Goal: Find contact information: Find contact information

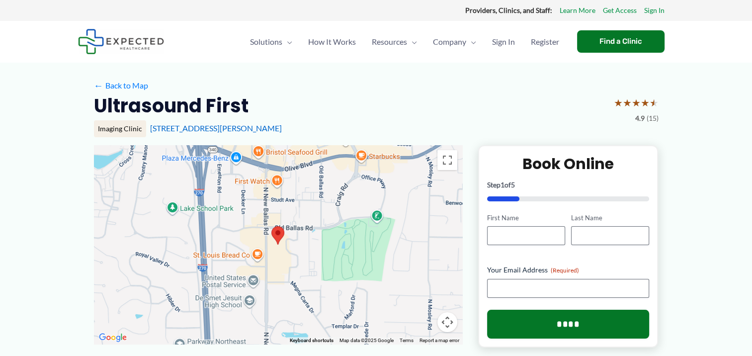
drag, startPoint x: 25, startPoint y: 0, endPoint x: 147, endPoint y: 130, distance: 177.8
click at [147, 130] on div "Imaging Clinic [STREET_ADDRESS][PERSON_NAME]" at bounding box center [376, 128] width 564 height 17
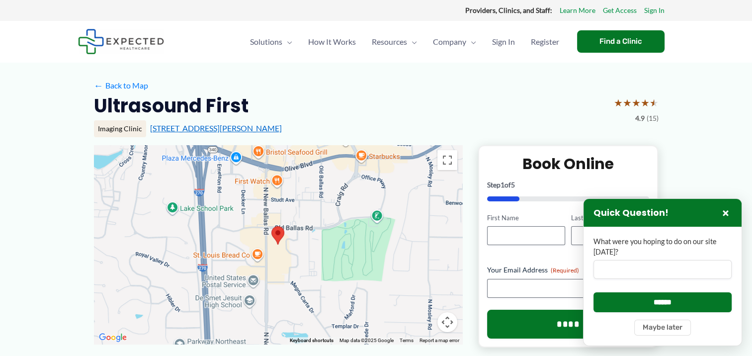
drag, startPoint x: 147, startPoint y: 130, endPoint x: 159, endPoint y: 127, distance: 12.7
copy link "[STREET_ADDRESS][PERSON_NAME]"
drag, startPoint x: 326, startPoint y: 169, endPoint x: 134, endPoint y: 190, distance: 192.9
click at [150, 188] on div at bounding box center [278, 244] width 368 height 199
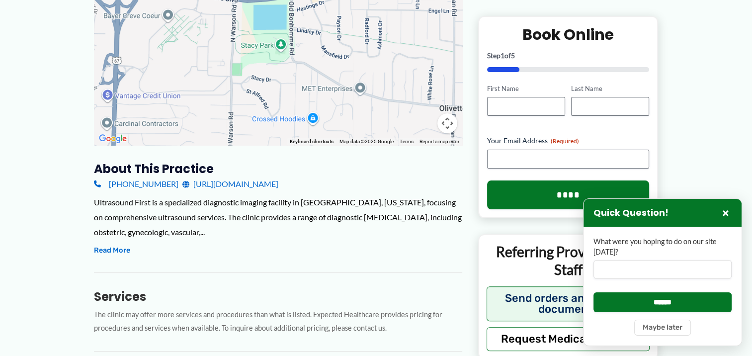
scroll to position [248, 0]
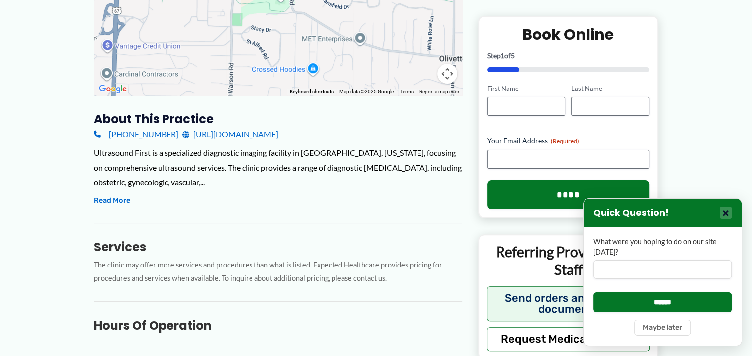
click at [722, 212] on button "×" at bounding box center [725, 213] width 12 height 12
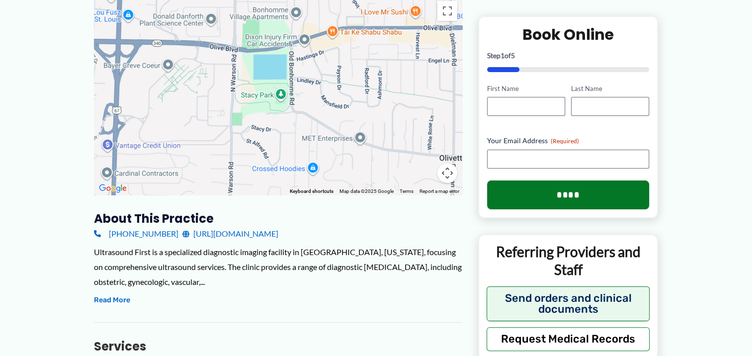
scroll to position [0, 0]
